Goal: Check status: Check status

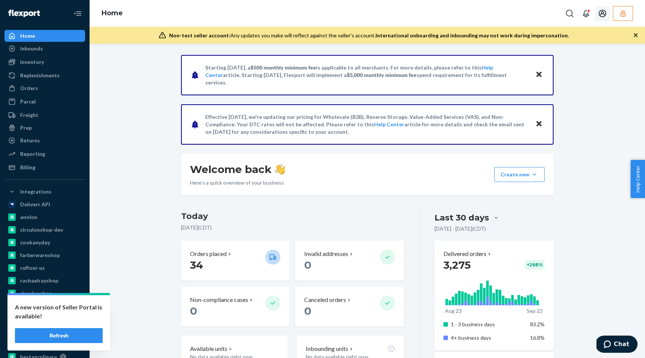
click at [618, 17] on button "button" at bounding box center [623, 13] width 20 height 15
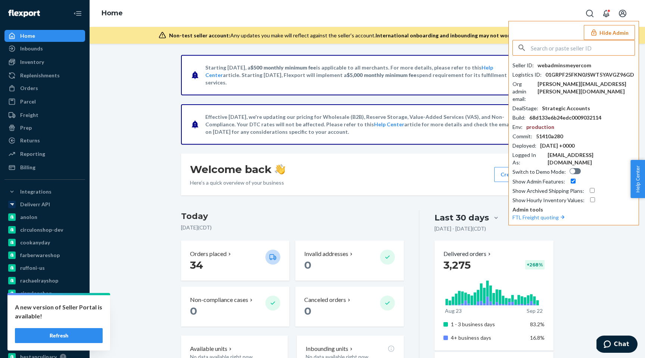
click at [549, 53] on input "text" at bounding box center [583, 47] width 104 height 15
click at [545, 55] on div at bounding box center [574, 48] width 122 height 16
click at [543, 47] on input "text" at bounding box center [583, 47] width 104 height 15
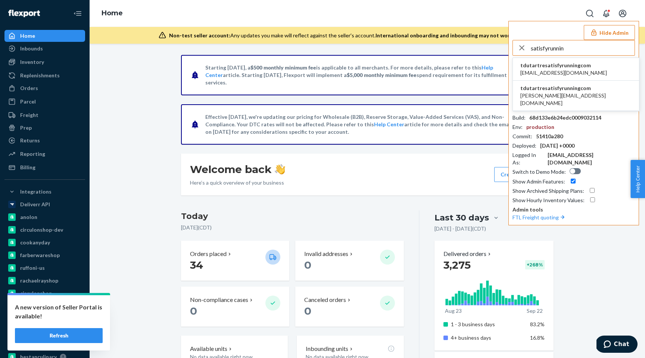
type input "satisfyrunnin"
click at [543, 72] on span "s.bertholdson@satisfyrunning.com" at bounding box center [564, 72] width 87 height 7
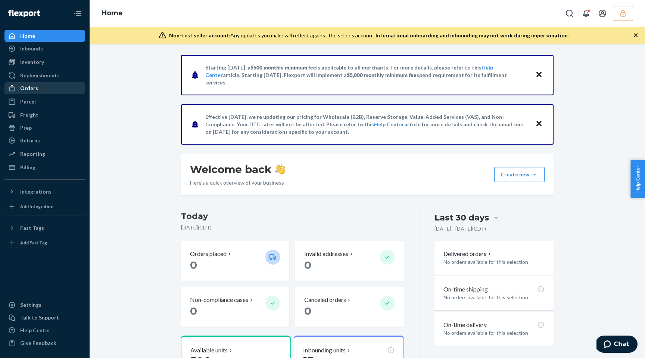
click at [51, 89] on div "Orders" at bounding box center [44, 88] width 79 height 10
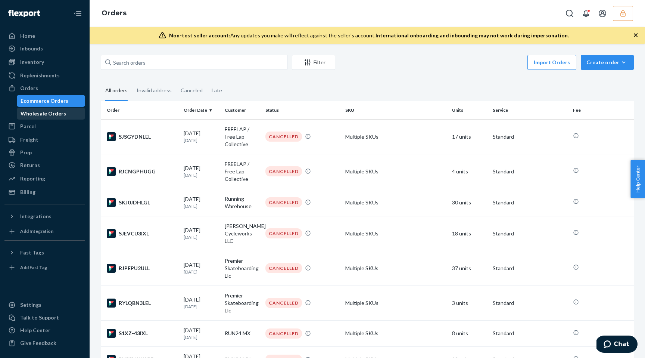
click at [50, 112] on div "Wholesale Orders" at bounding box center [44, 113] width 46 height 7
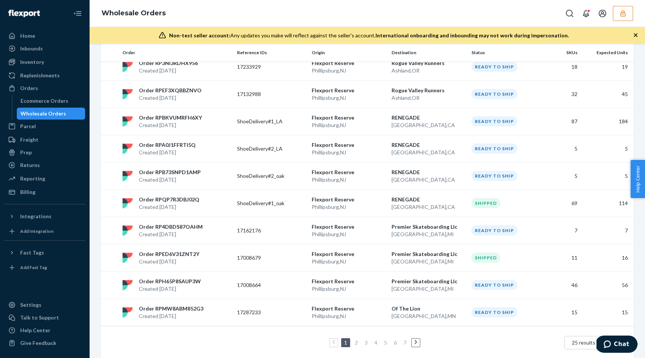
scroll to position [536, 0]
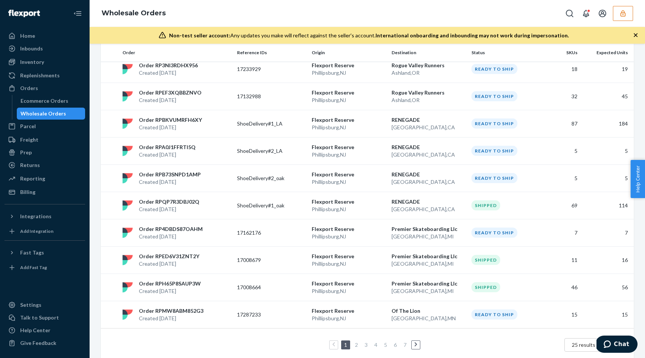
scroll to position [536, 0]
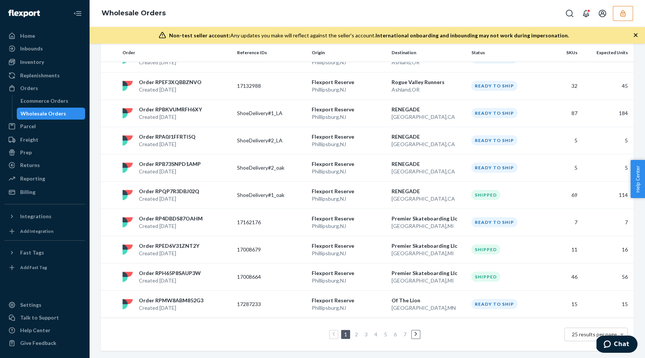
click at [356, 333] on link "2" at bounding box center [357, 334] width 6 height 6
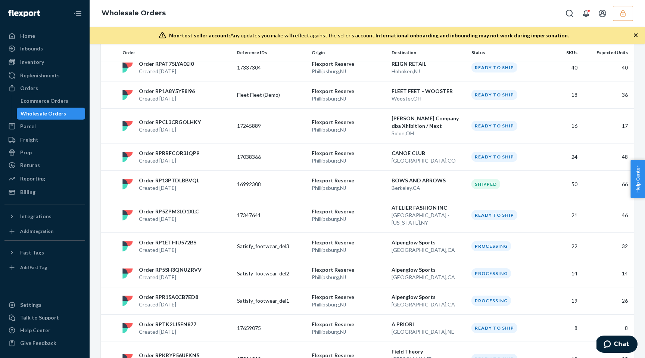
scroll to position [521, 0]
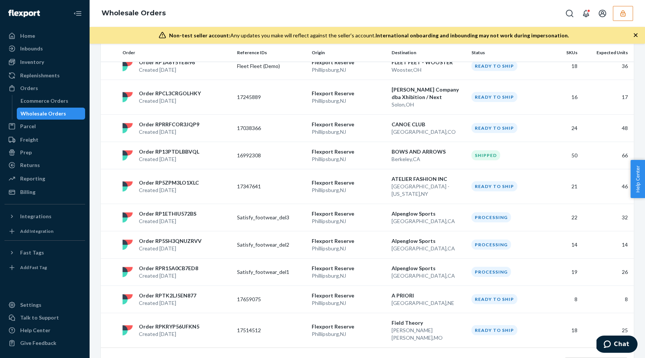
click at [366, 357] on link "3" at bounding box center [366, 364] width 6 height 6
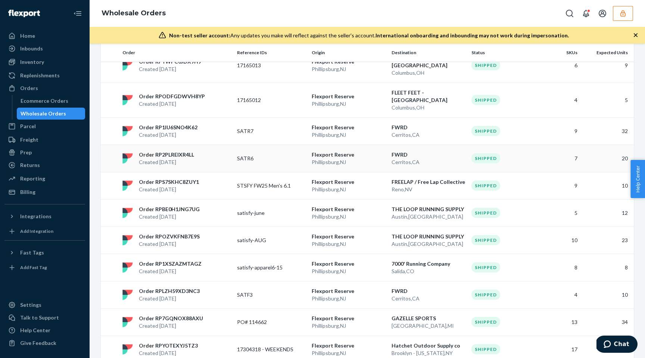
scroll to position [506, 0]
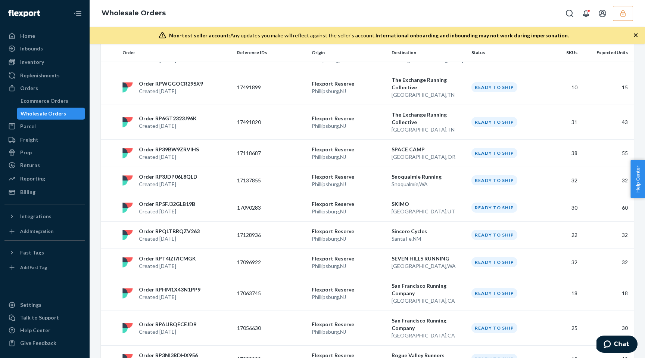
scroll to position [536, 0]
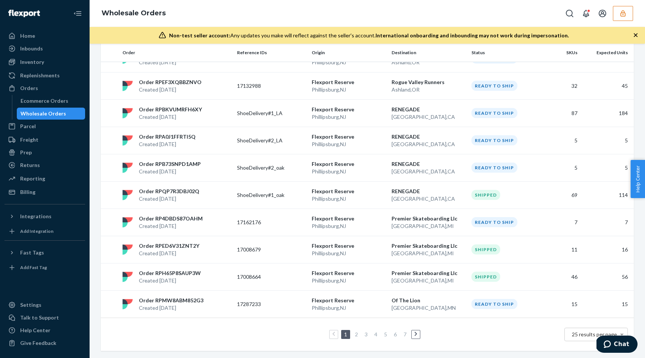
click at [358, 334] on link "2" at bounding box center [357, 334] width 6 height 6
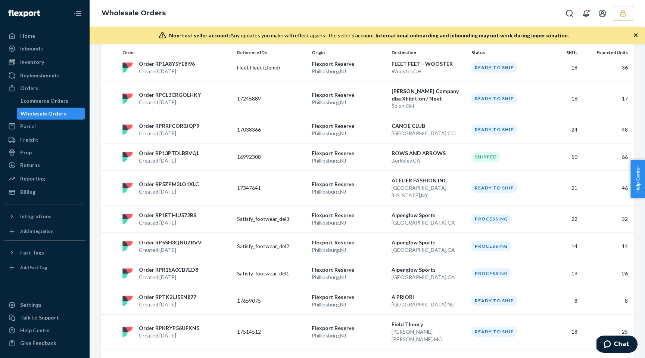
scroll to position [521, 0]
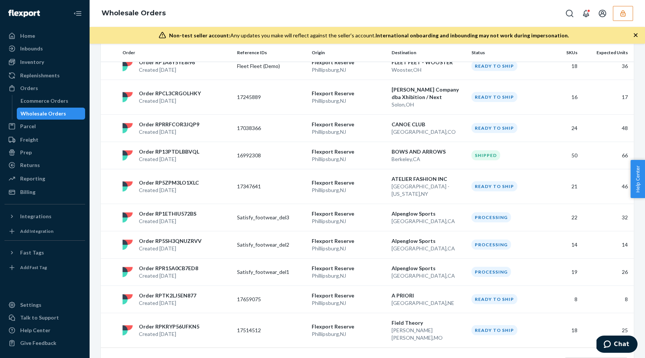
click at [365, 357] on link "3" at bounding box center [366, 364] width 6 height 6
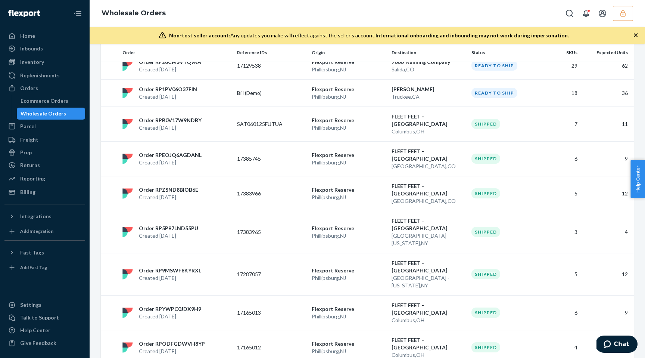
scroll to position [506, 0]
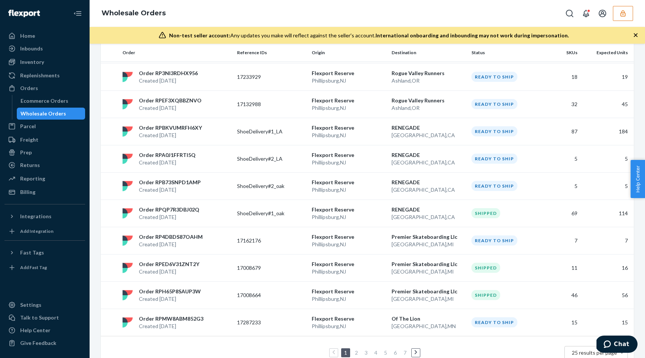
scroll to position [536, 0]
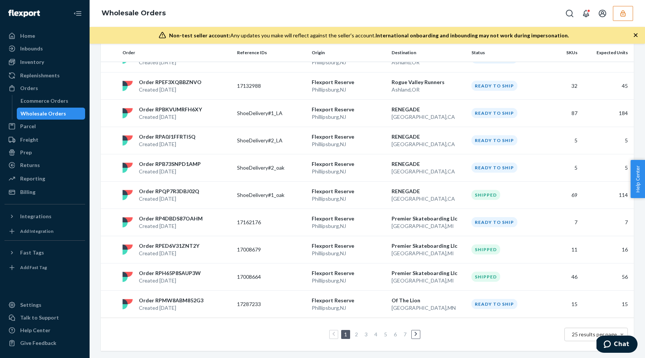
click at [356, 336] on link "2" at bounding box center [357, 334] width 6 height 6
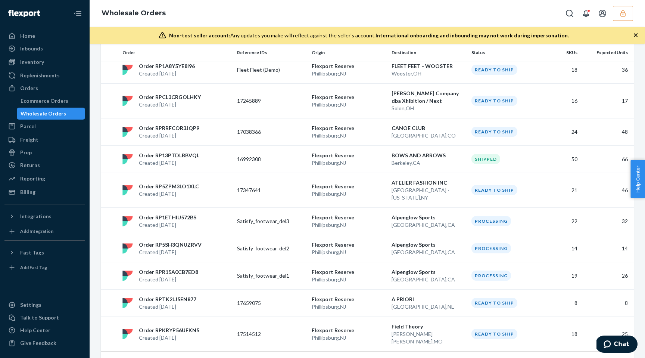
scroll to position [521, 0]
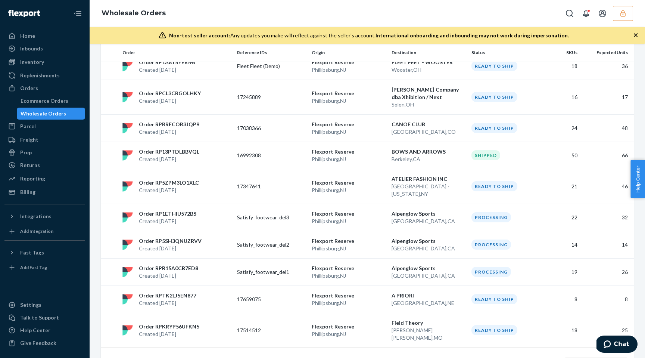
click at [365, 357] on link "3" at bounding box center [366, 364] width 6 height 6
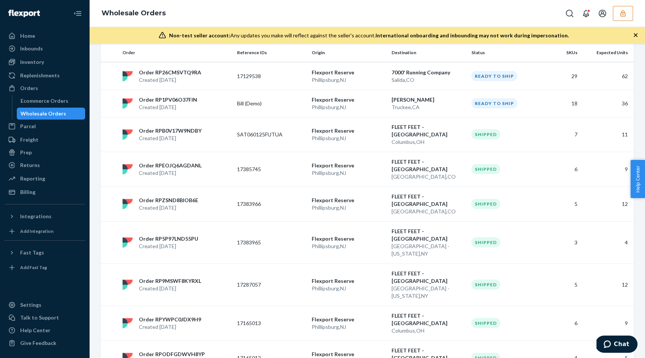
scroll to position [506, 0]
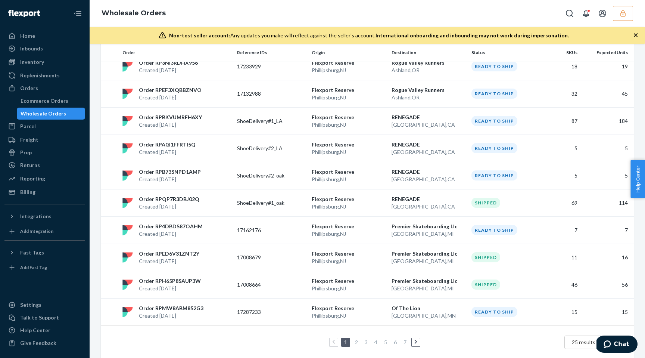
scroll to position [536, 0]
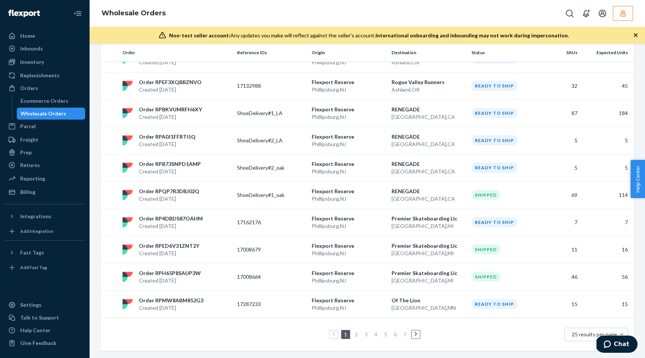
click at [356, 334] on link "2" at bounding box center [357, 334] width 6 height 6
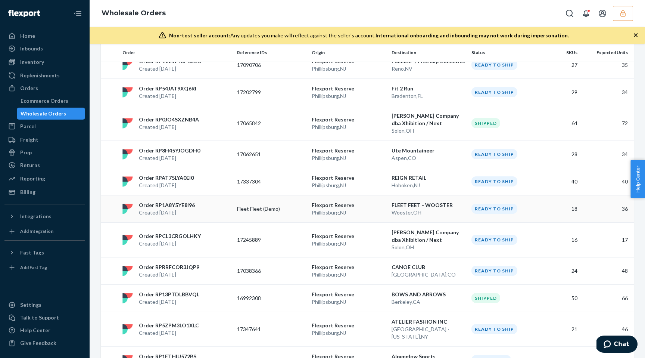
scroll to position [380, 0]
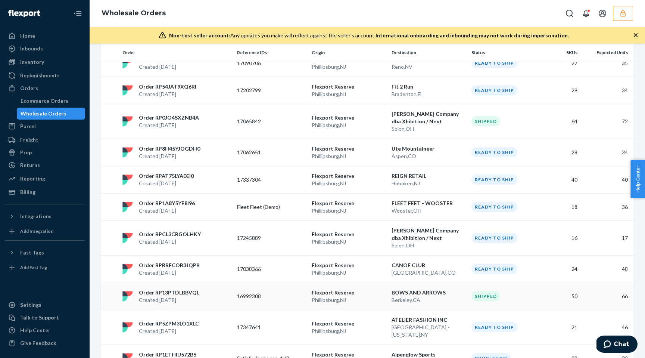
click at [369, 289] on p "Flexport Reserve" at bounding box center [349, 292] width 74 height 7
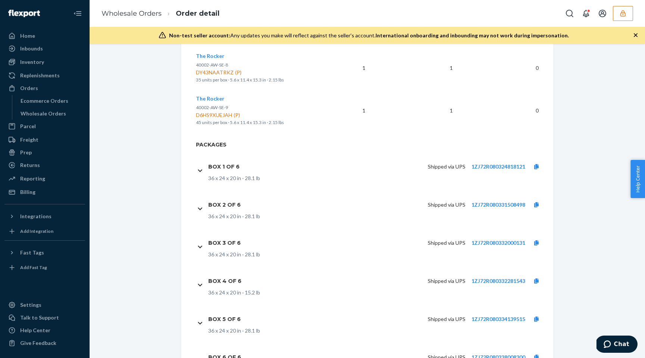
scroll to position [2340, 0]
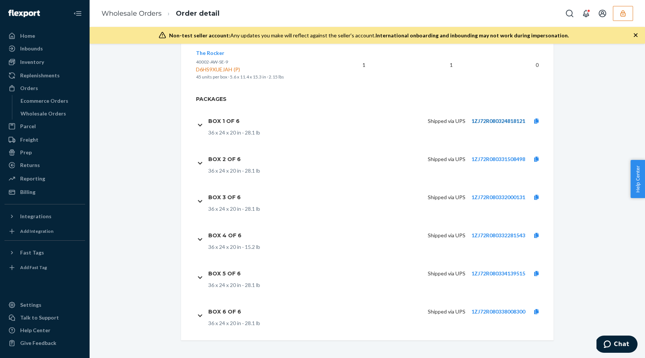
click at [510, 121] on link "1ZJ72R080324818121" at bounding box center [499, 121] width 54 height 6
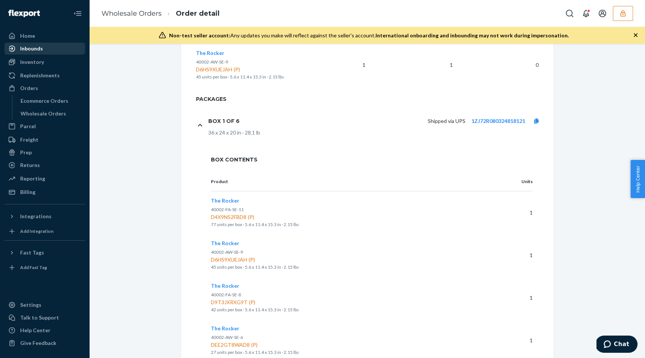
click at [53, 48] on div "Inbounds" at bounding box center [44, 48] width 79 height 10
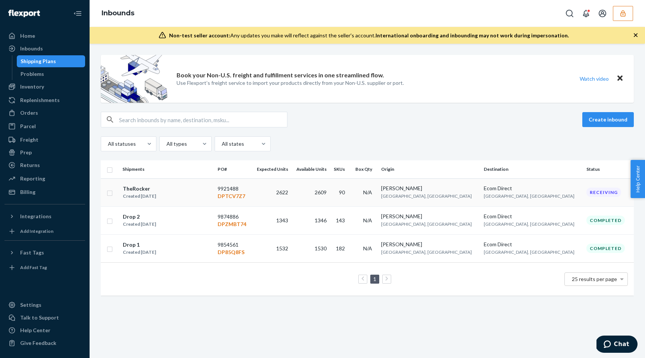
click at [330, 196] on td "2609" at bounding box center [310, 192] width 38 height 28
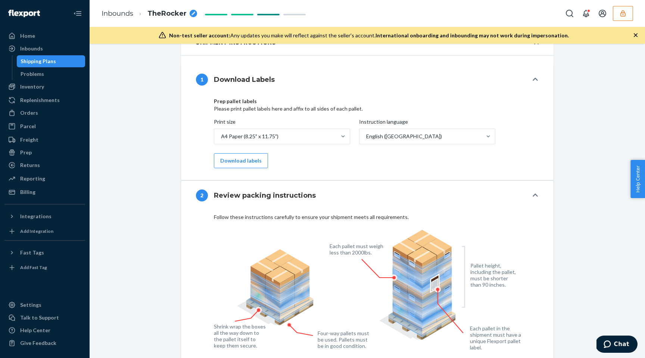
scroll to position [686, 0]
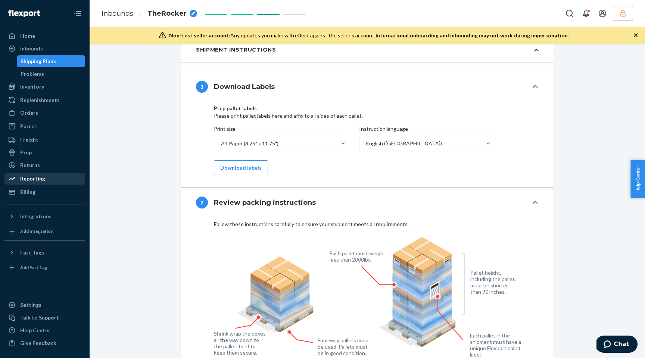
click at [45, 177] on div "Reporting" at bounding box center [44, 178] width 79 height 10
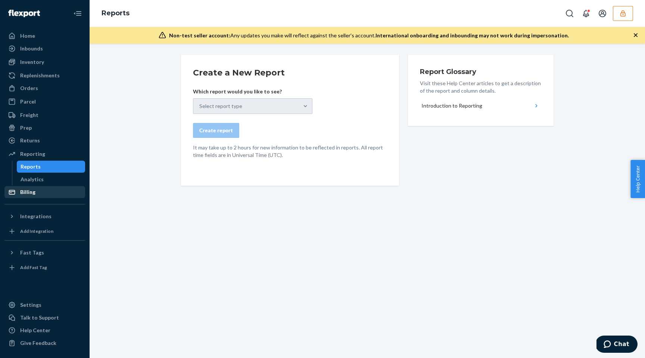
click at [46, 195] on div "Billing" at bounding box center [44, 192] width 79 height 10
